Goal: Information Seeking & Learning: Learn about a topic

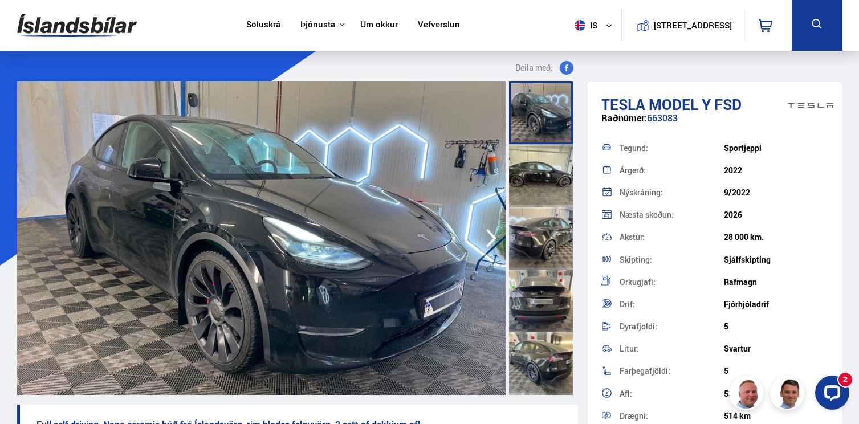
click at [335, 64] on div "Deila með:" at bounding box center [297, 71] width 561 height 21
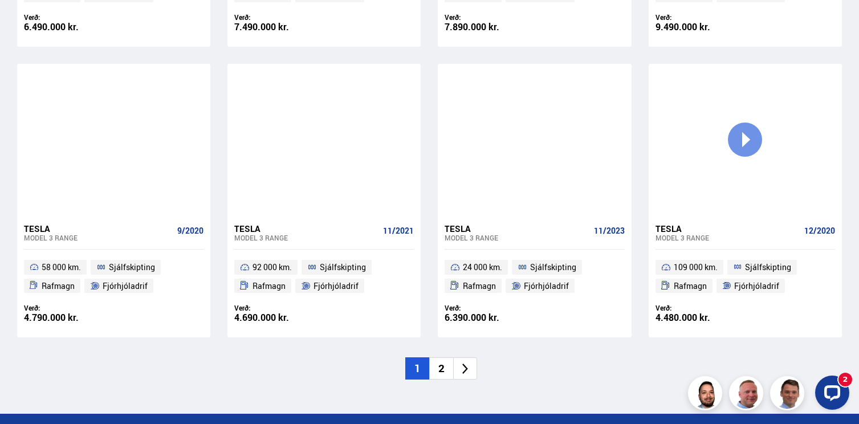
scroll to position [1660, 0]
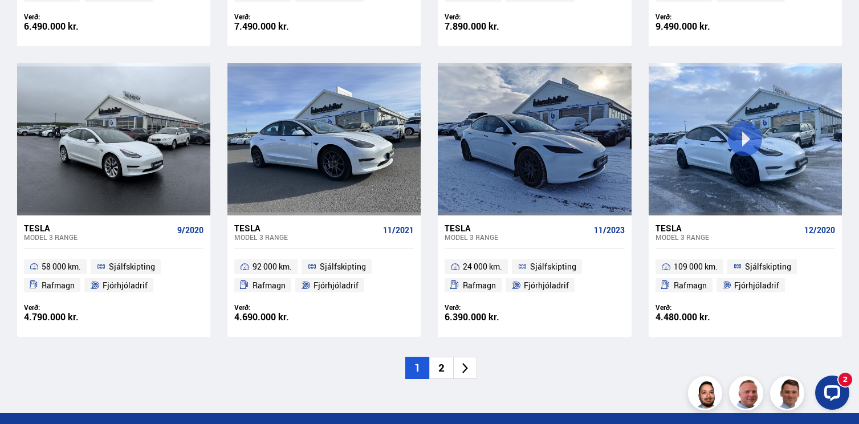
click at [445, 368] on li "2" at bounding box center [441, 368] width 24 height 22
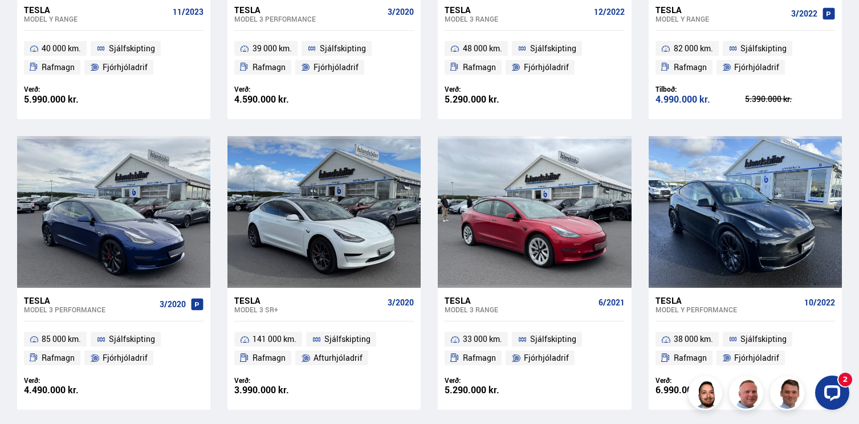
scroll to position [1092, 0]
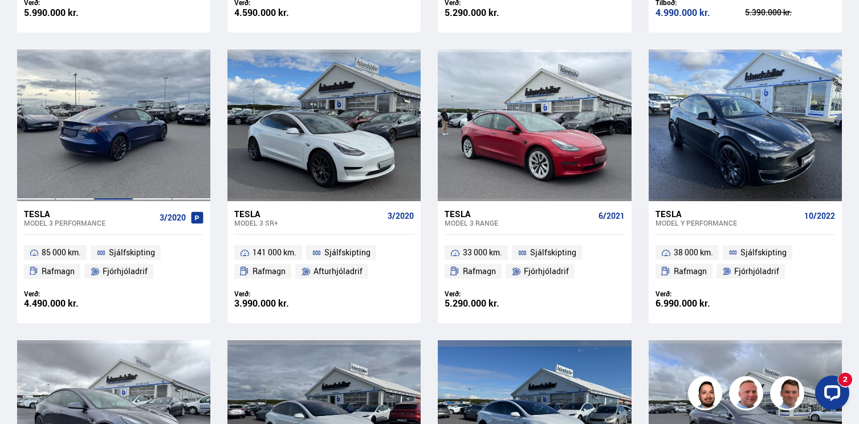
click at [98, 164] on div at bounding box center [113, 126] width 39 height 152
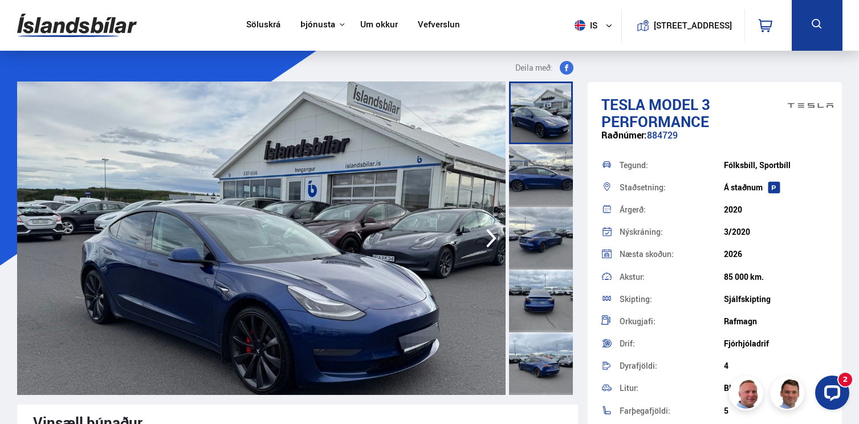
click at [545, 298] on div at bounding box center [541, 301] width 64 height 63
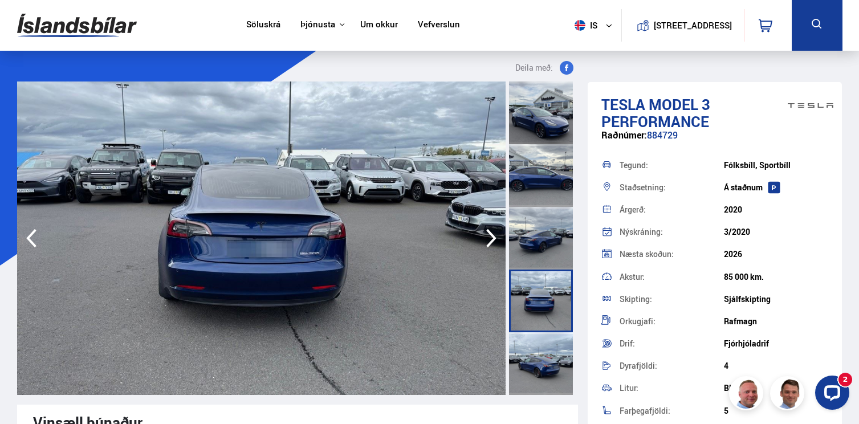
click at [541, 368] on div at bounding box center [541, 363] width 64 height 63
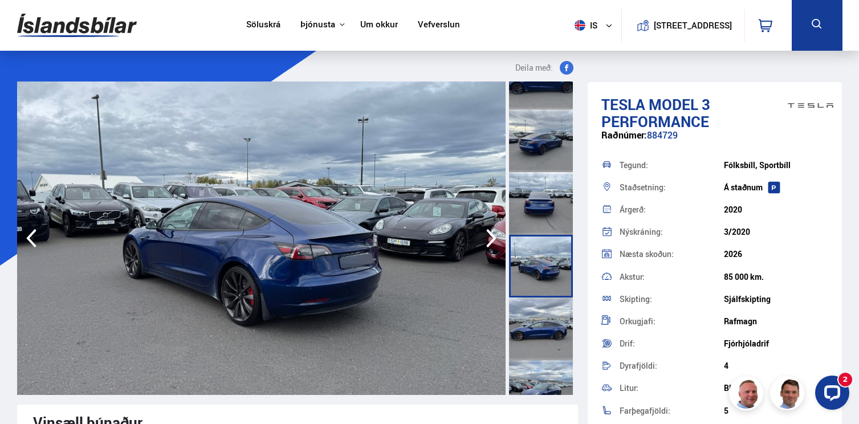
scroll to position [331, 0]
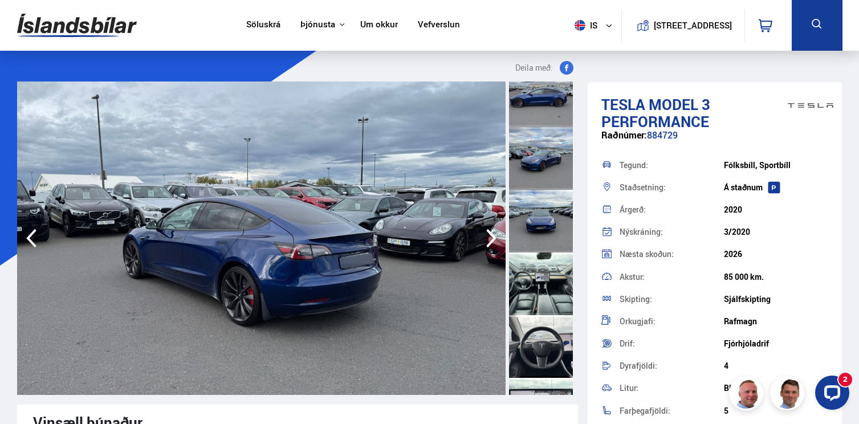
click at [540, 288] on div at bounding box center [541, 283] width 64 height 63
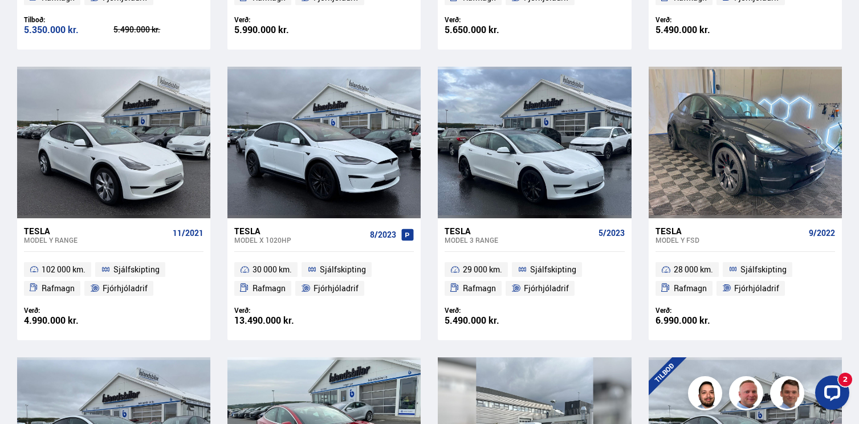
scroll to position [496, 0]
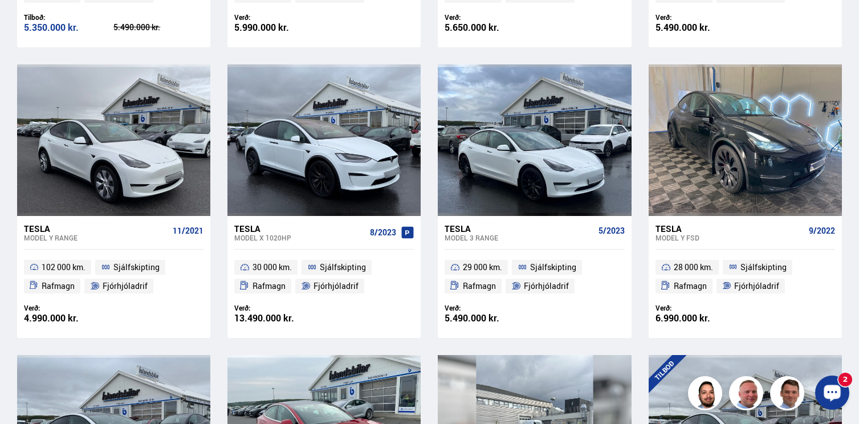
click at [831, 397] on div "Opna LiveChat spjallviðmót" at bounding box center [831, 391] width 19 height 19
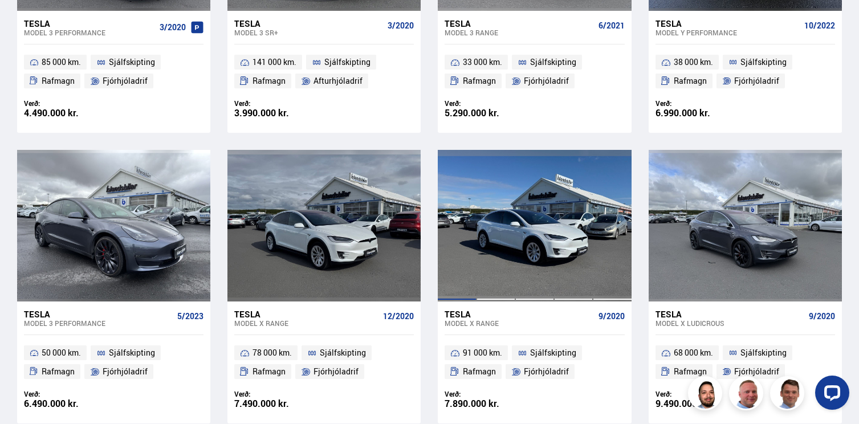
scroll to position [1322, 0]
